Goal: Find specific page/section: Find specific page/section

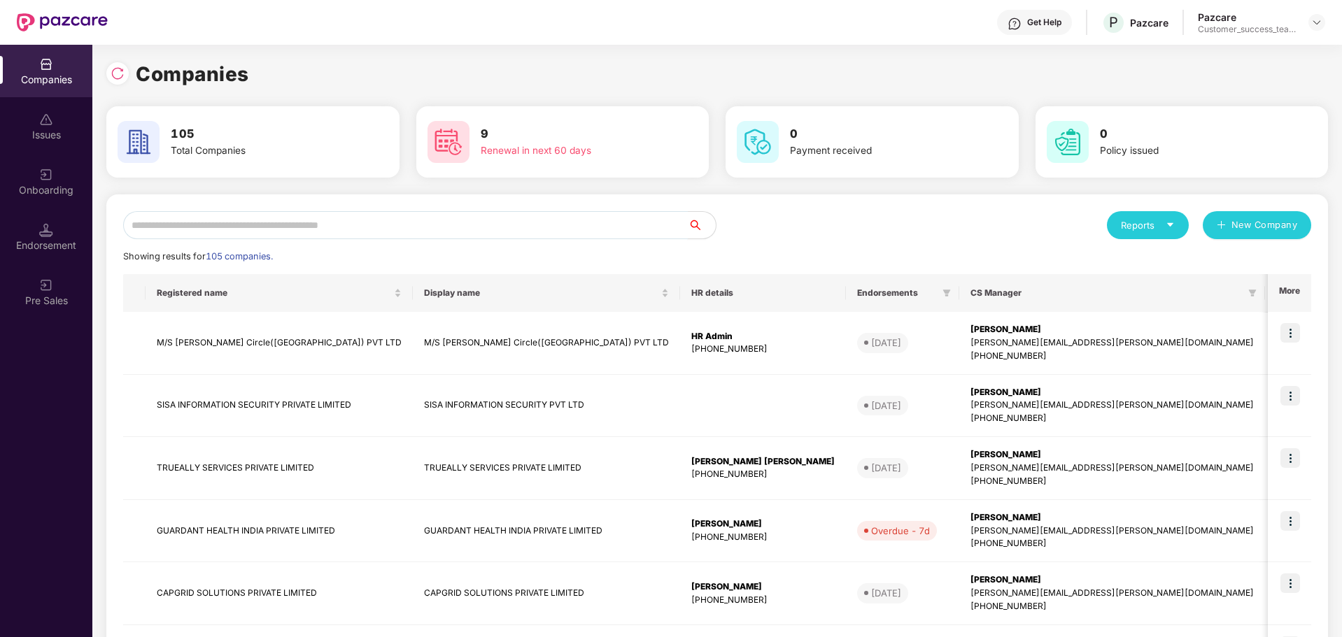
click at [411, 225] on input "text" at bounding box center [405, 225] width 565 height 28
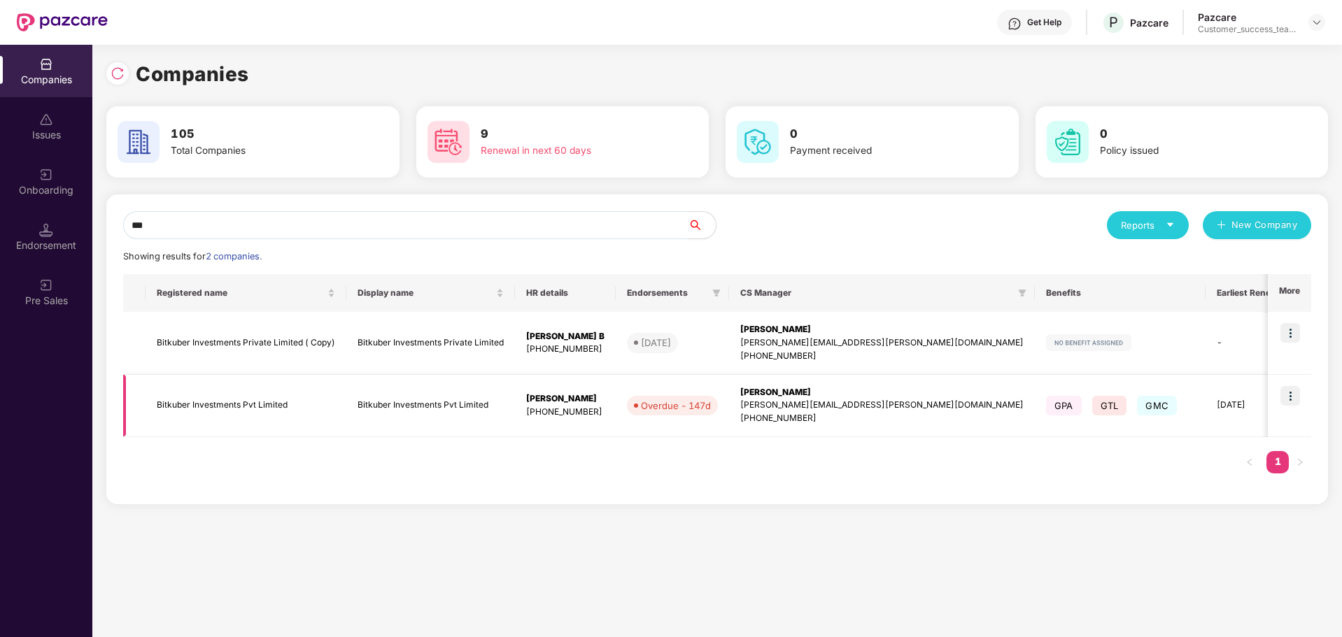
type input "***"
click at [1289, 400] on img at bounding box center [1290, 396] width 20 height 20
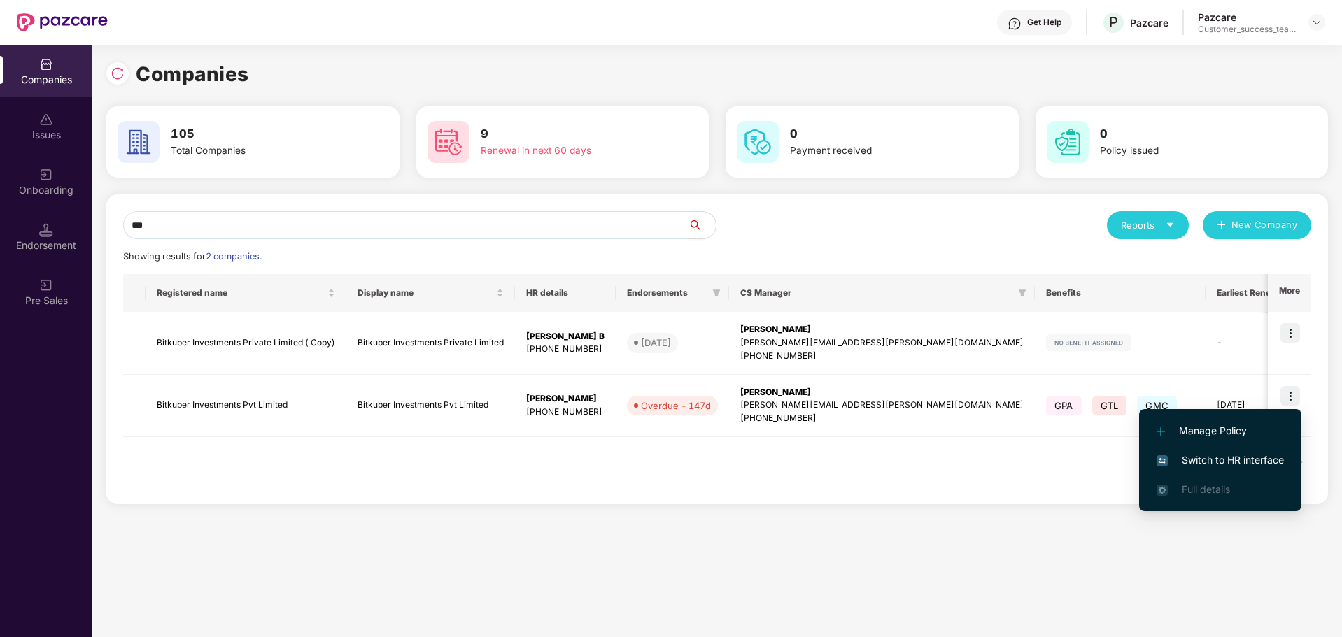
click at [1228, 454] on span "Switch to HR interface" at bounding box center [1220, 460] width 127 height 15
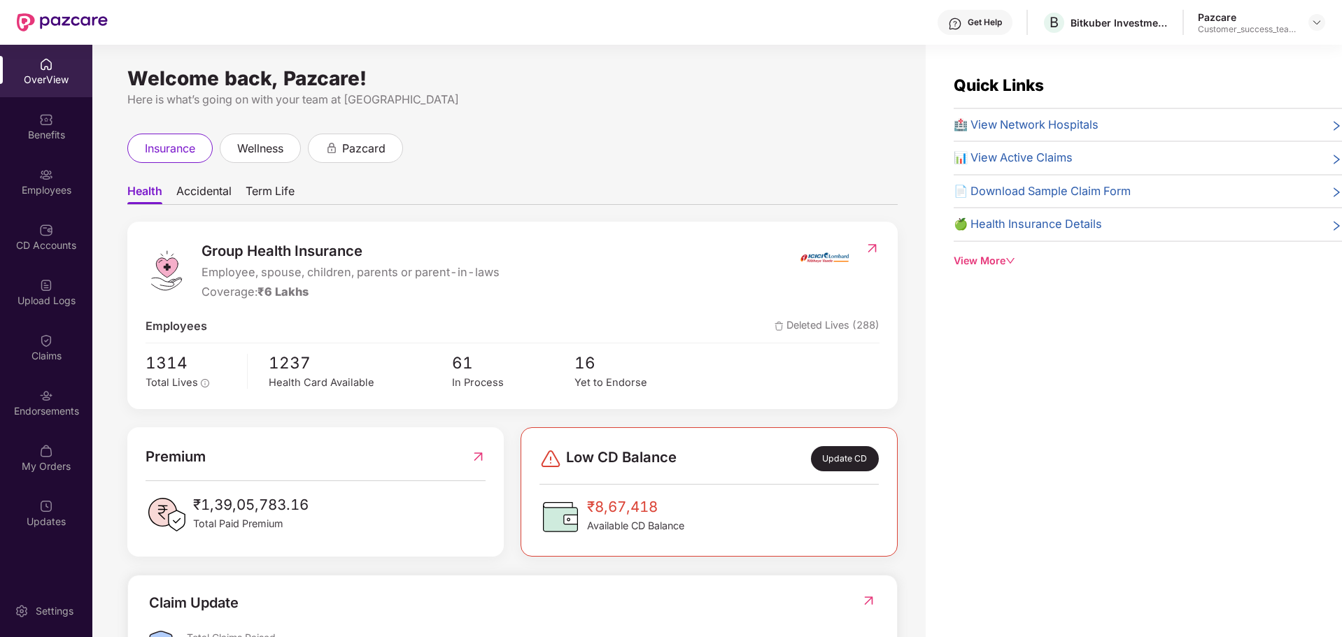
click at [278, 192] on span "Term Life" at bounding box center [270, 194] width 49 height 20
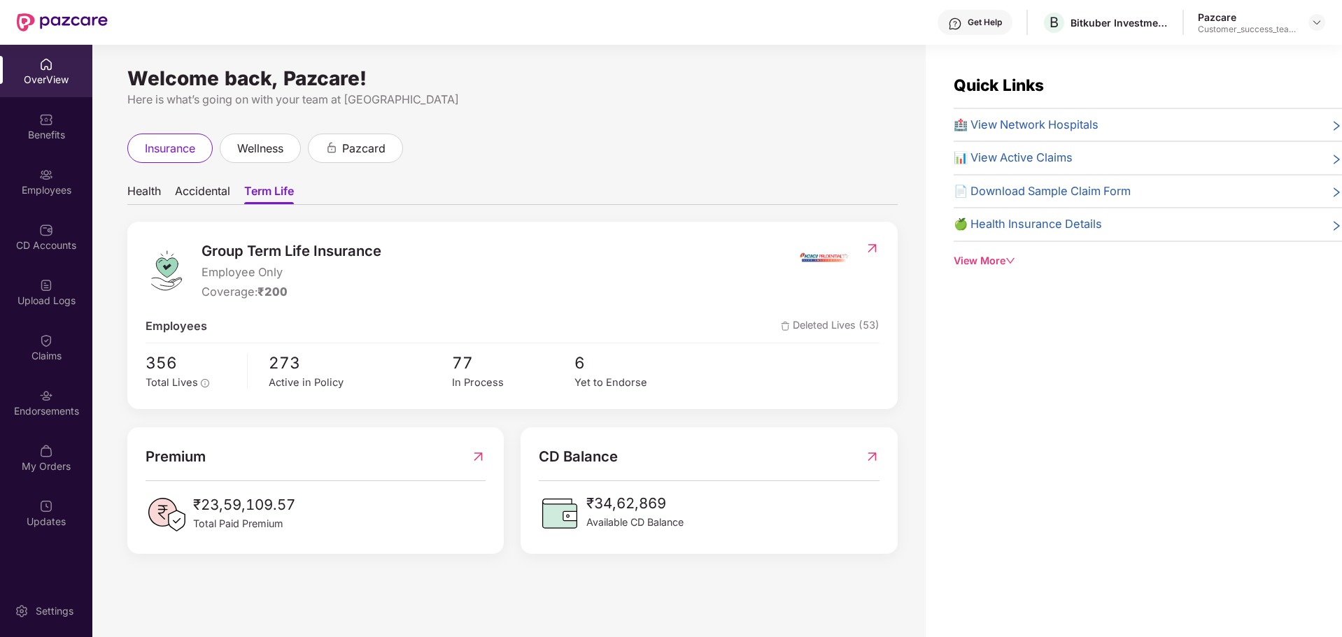
click at [870, 250] on img at bounding box center [872, 248] width 15 height 14
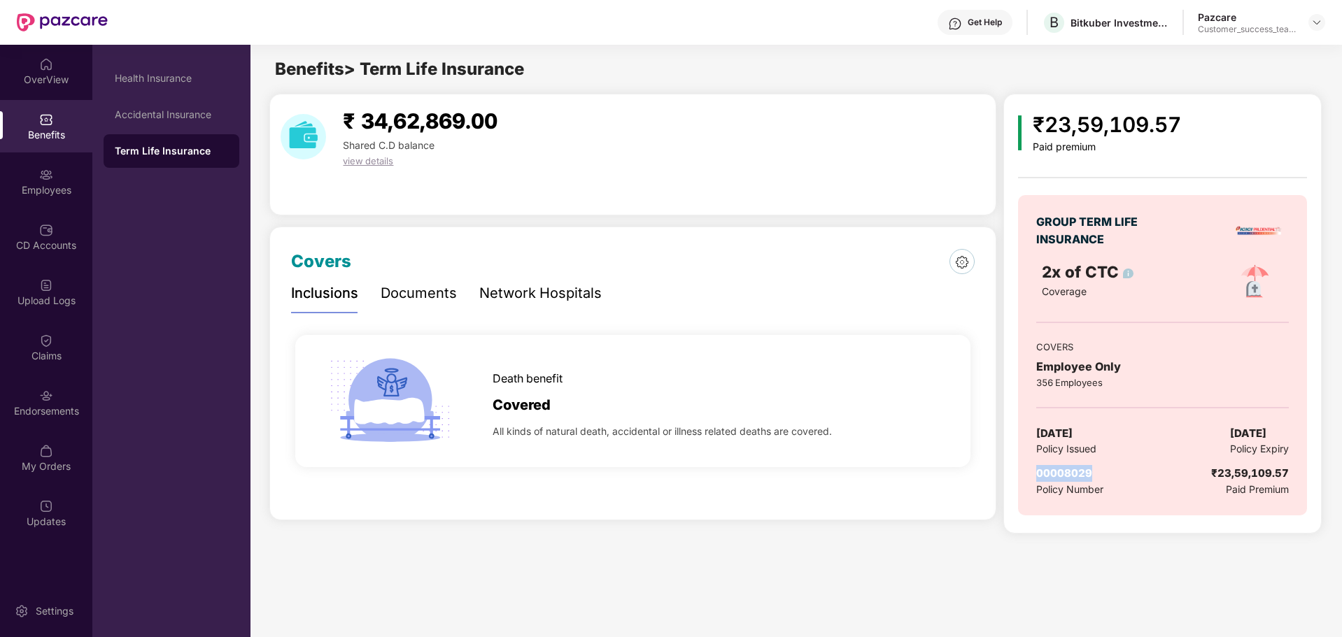
drag, startPoint x: 1039, startPoint y: 472, endPoint x: 1095, endPoint y: 474, distance: 56.0
click at [1095, 474] on div "00008029" at bounding box center [1069, 473] width 67 height 17
copy span "00008029"
click at [34, 68] on div "OverView" at bounding box center [46, 71] width 92 height 52
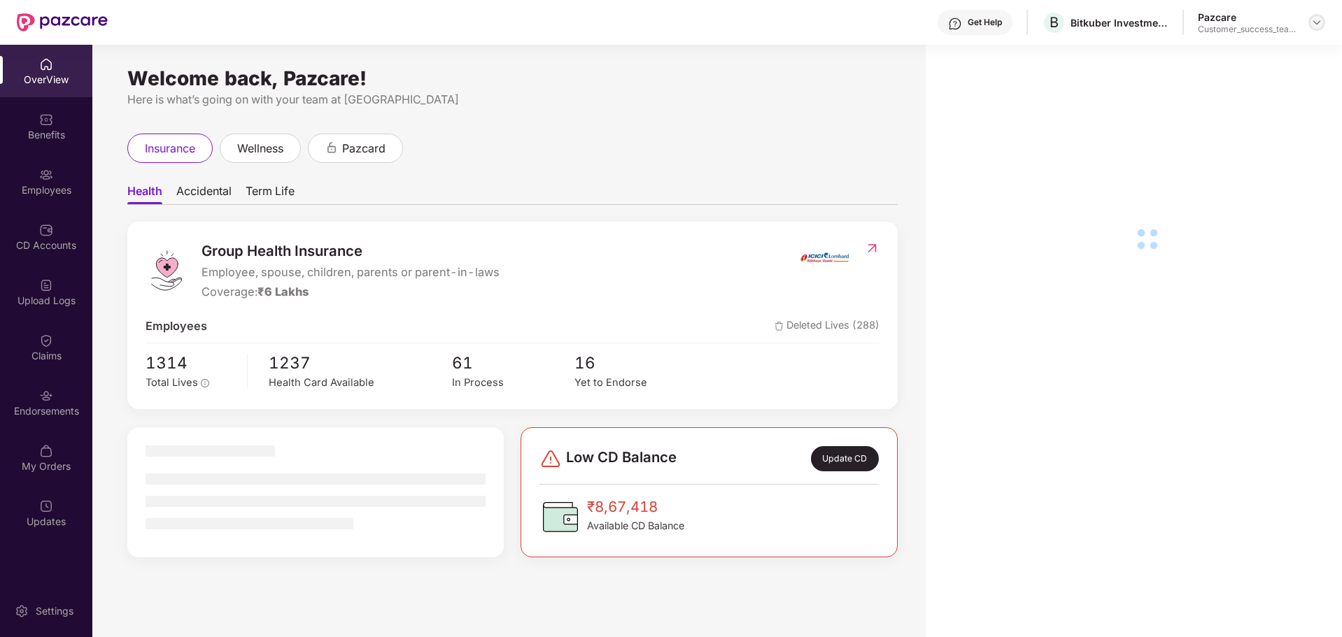
click at [1316, 22] on img at bounding box center [1316, 22] width 11 height 11
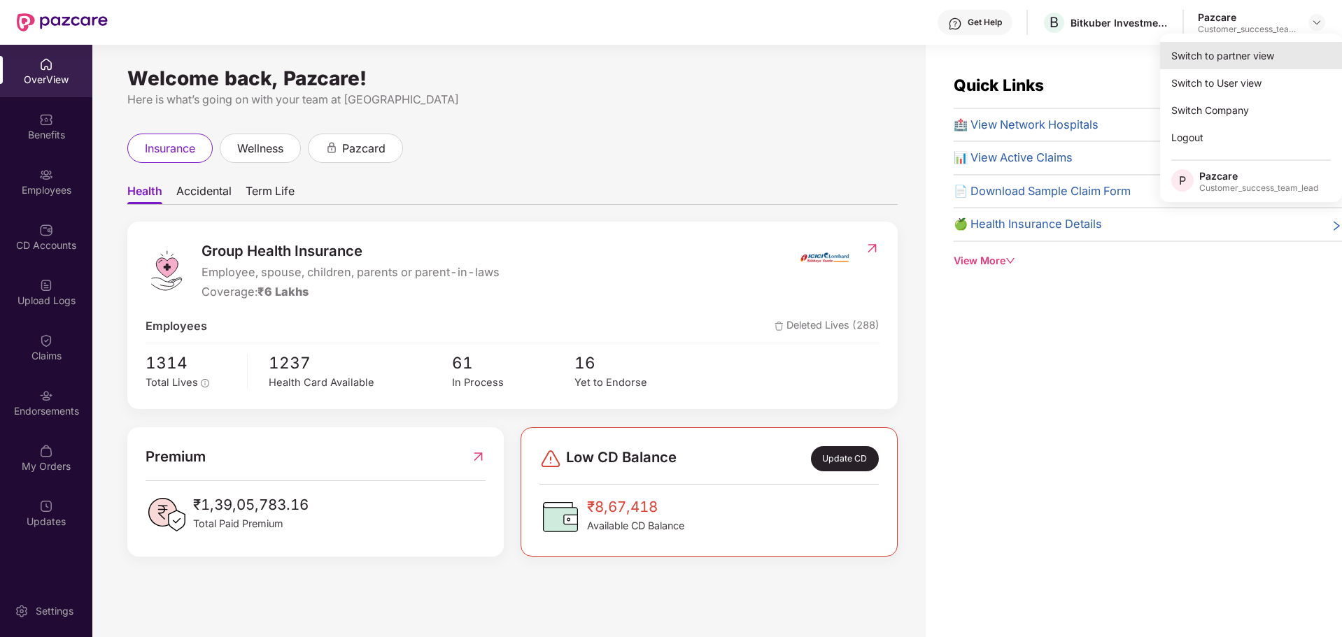
click at [1245, 58] on div "Switch to partner view" at bounding box center [1251, 55] width 182 height 27
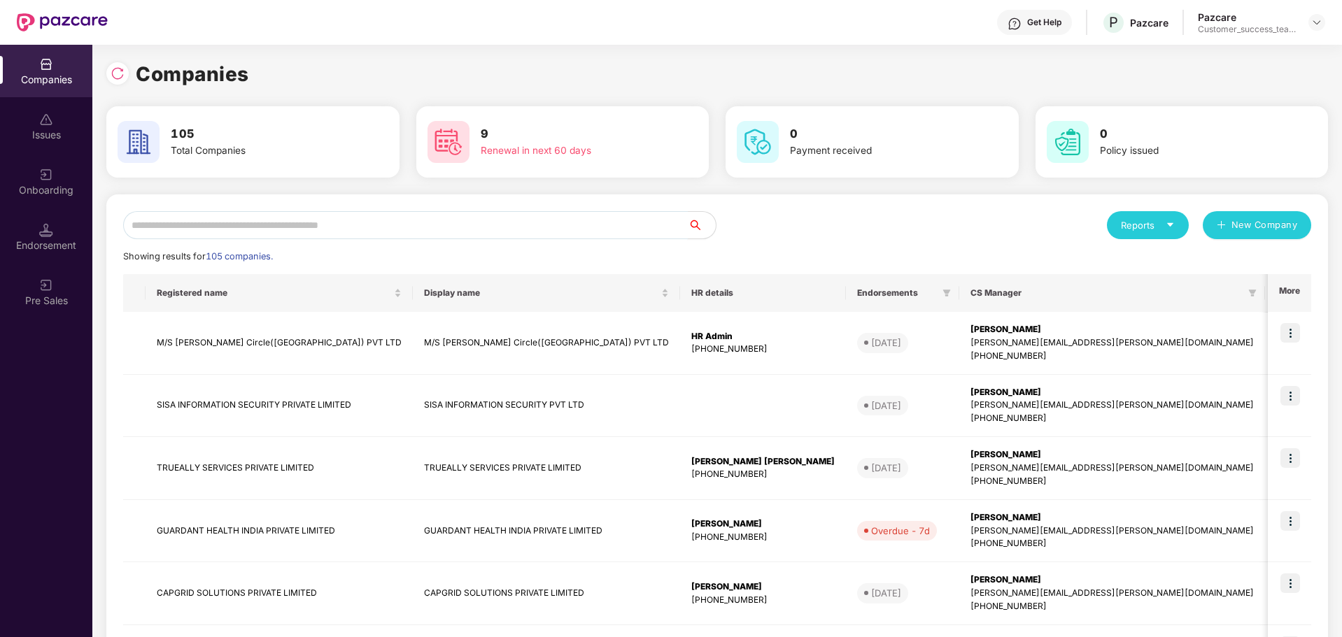
click at [553, 230] on input "text" at bounding box center [405, 225] width 565 height 28
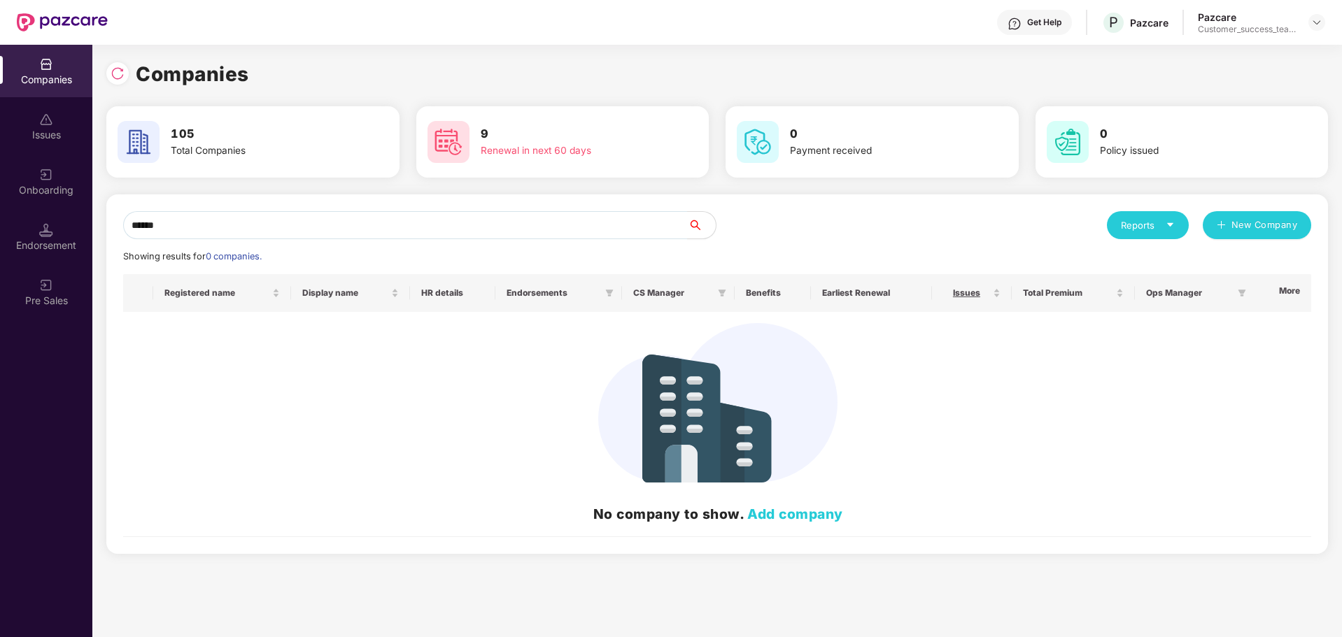
click at [113, 82] on div at bounding box center [117, 73] width 22 height 22
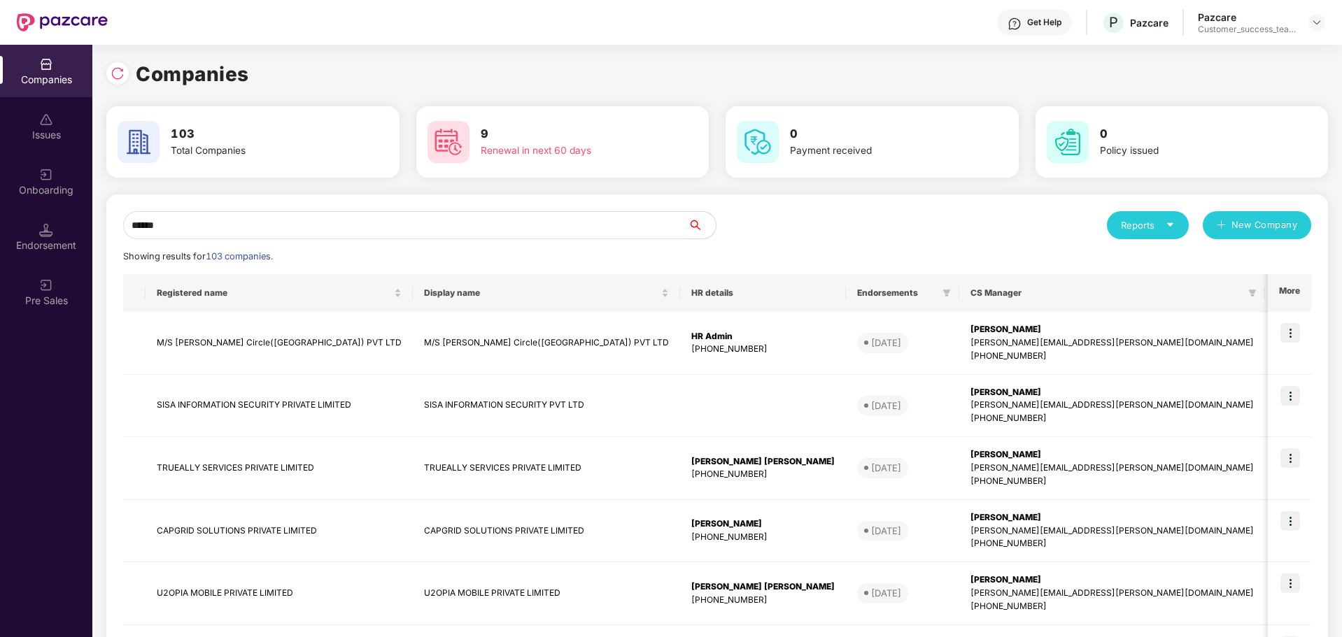
click at [216, 236] on input "******" at bounding box center [405, 225] width 565 height 28
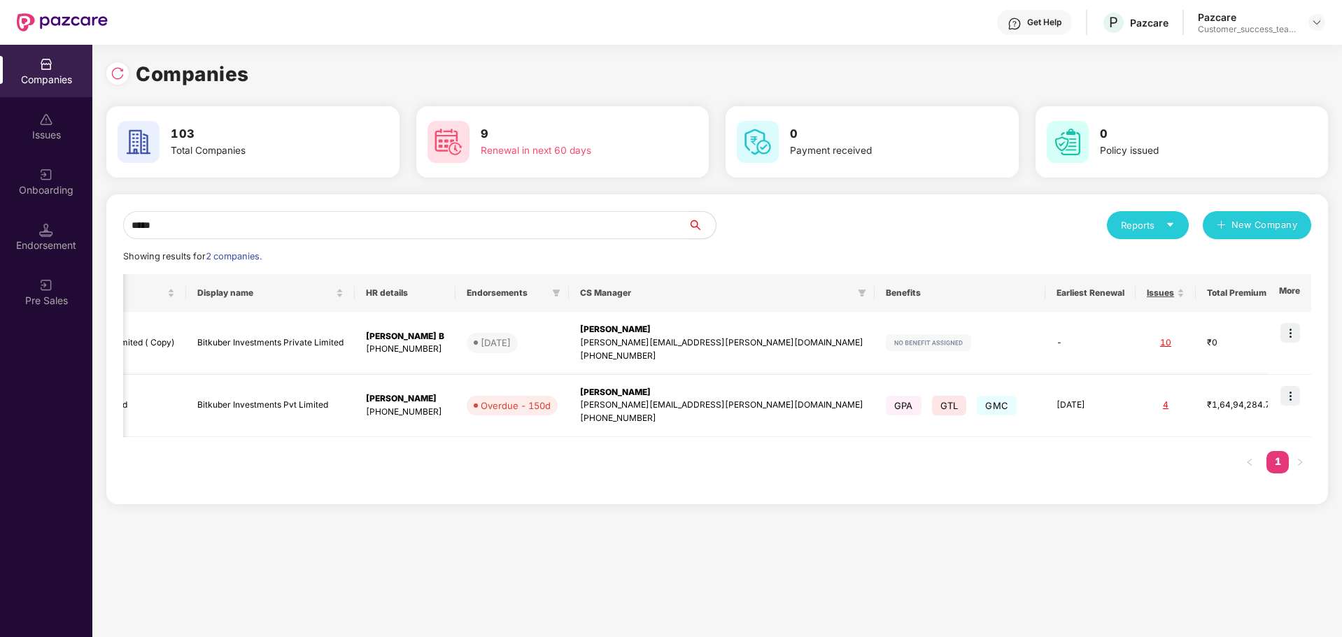
scroll to position [0, 1]
type input "*****"
click at [1289, 398] on img at bounding box center [1290, 396] width 20 height 20
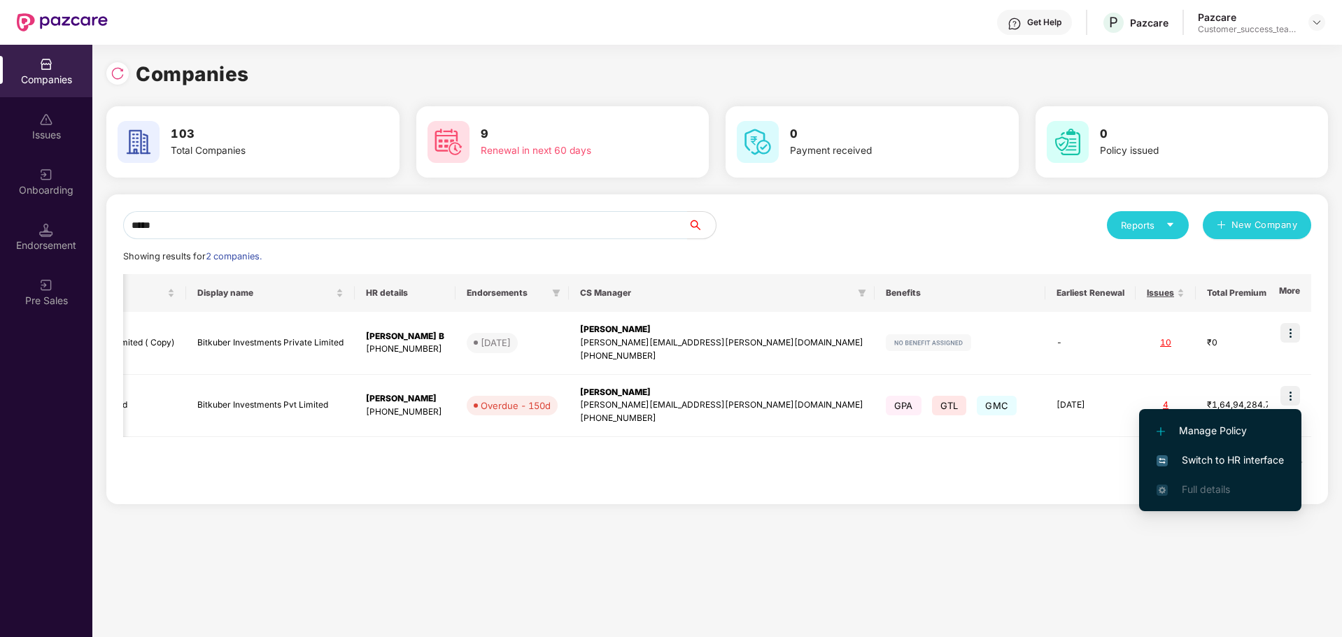
click at [1196, 464] on span "Switch to HR interface" at bounding box center [1220, 460] width 127 height 15
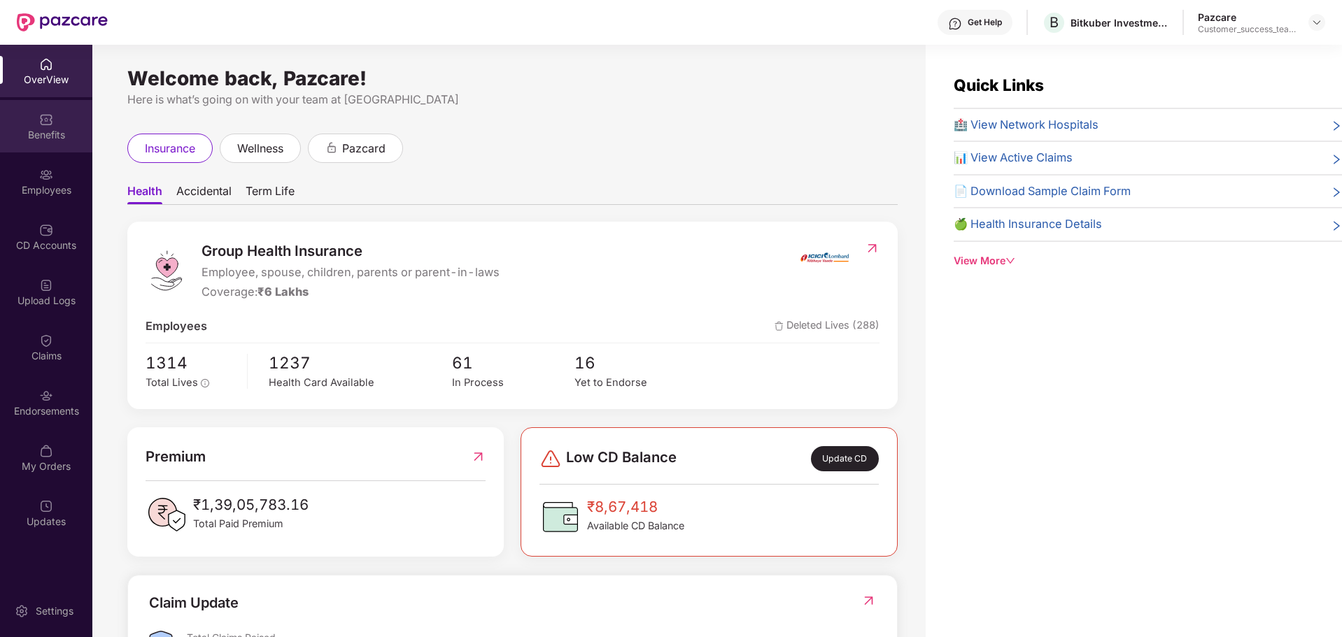
click at [41, 133] on div "Benefits" at bounding box center [46, 135] width 92 height 14
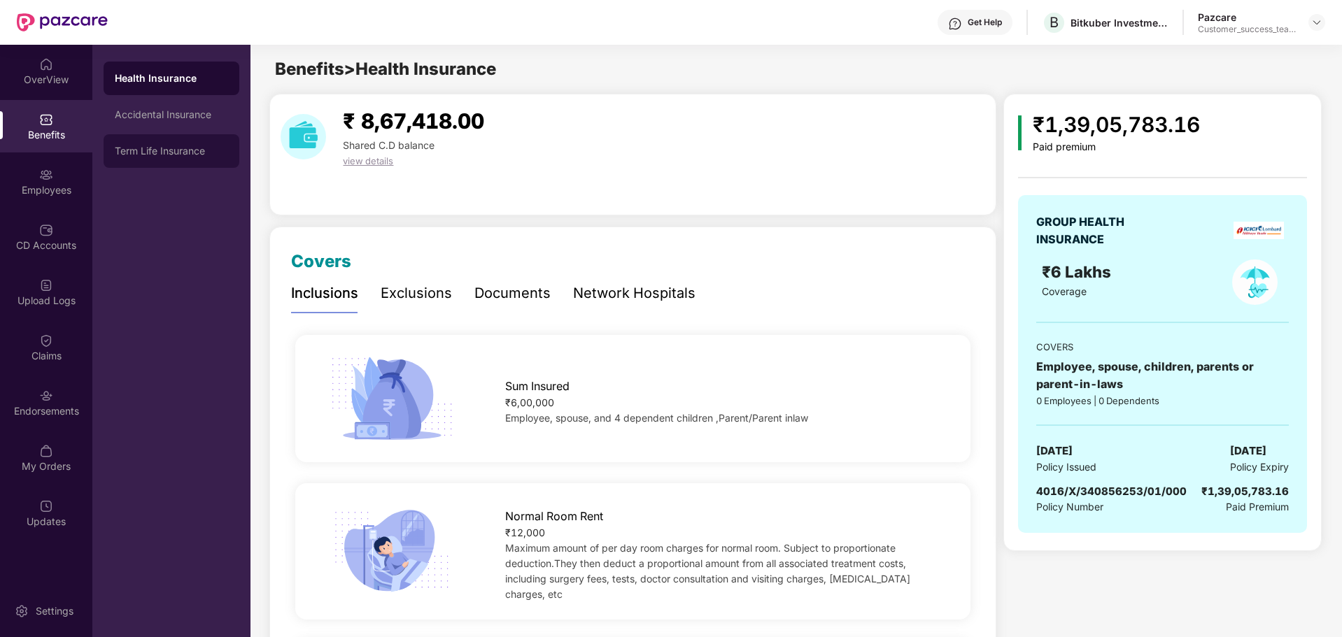
click at [192, 143] on div "Term Life Insurance" at bounding box center [172, 151] width 136 height 34
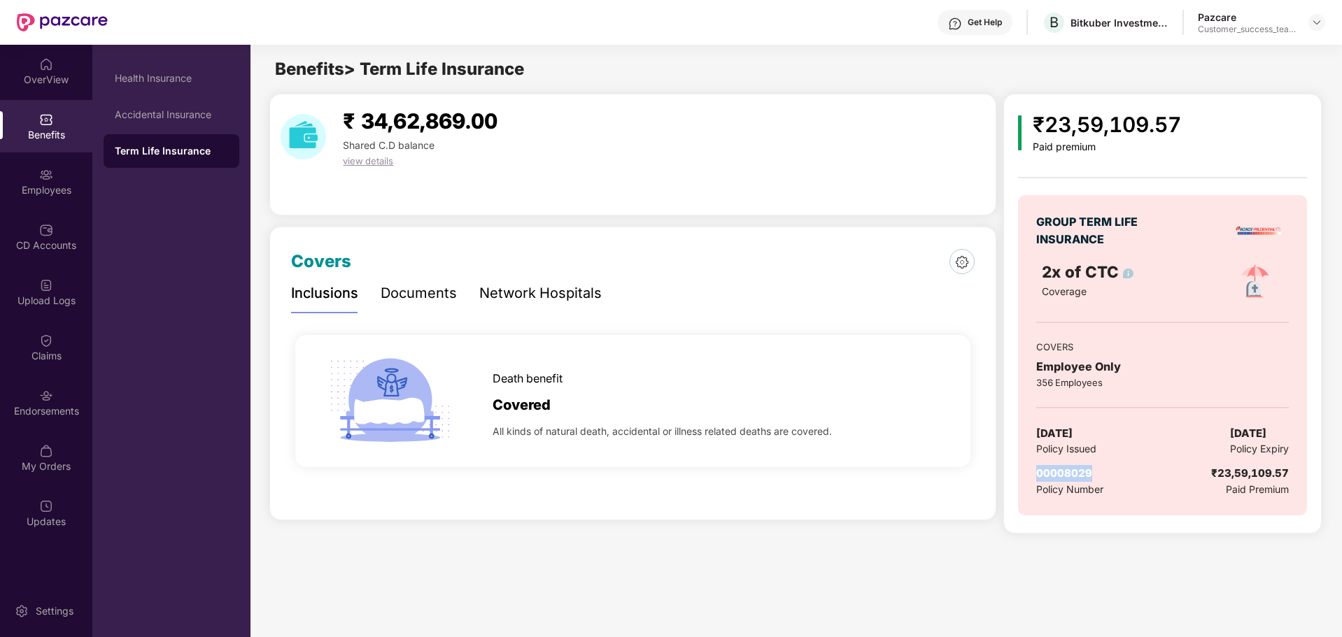
drag, startPoint x: 1036, startPoint y: 471, endPoint x: 1090, endPoint y: 472, distance: 53.9
click at [1090, 472] on div "GROUP TERM LIFE INSURANCE 2x of CTC Coverage COVERS Employee Only 356 Employees…" at bounding box center [1162, 355] width 288 height 320
copy span "00008029"
